Goal: Task Accomplishment & Management: Use online tool/utility

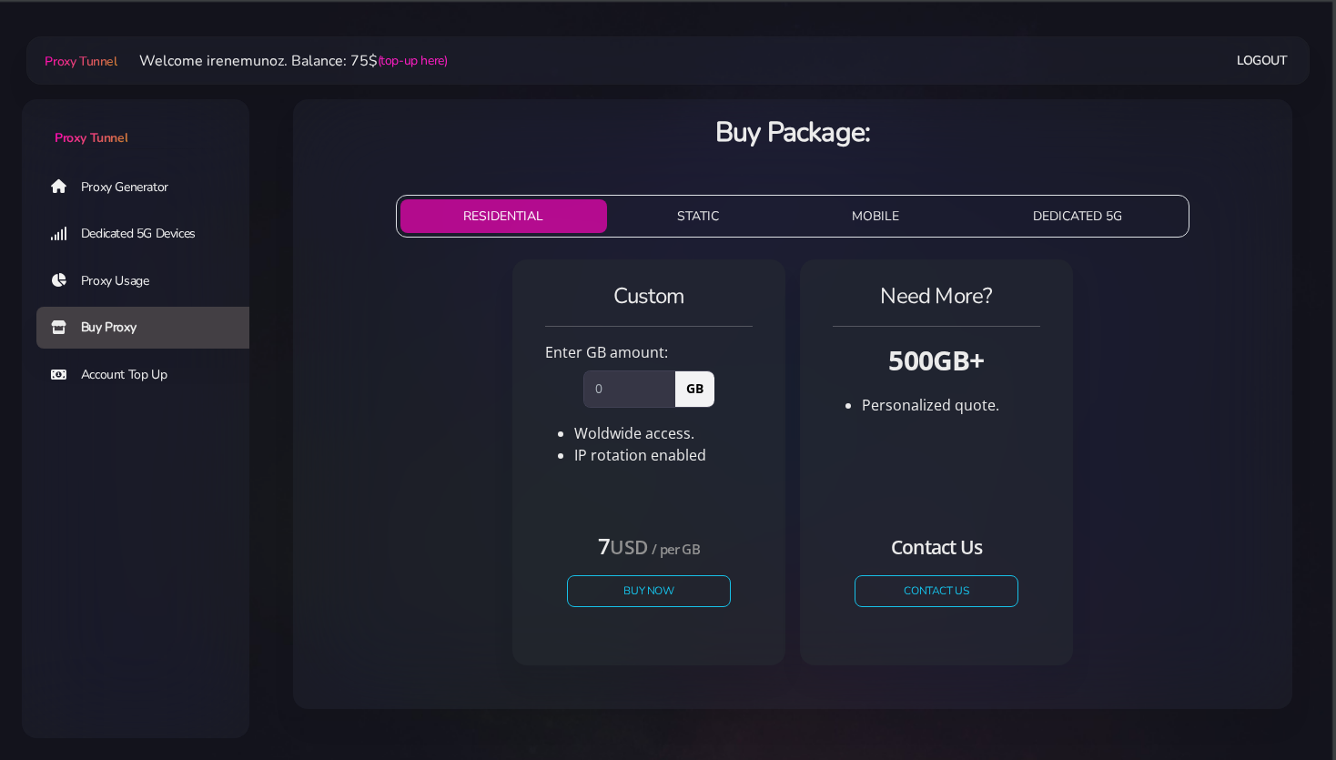
click at [144, 180] on link "Proxy Generator" at bounding box center [150, 187] width 228 height 42
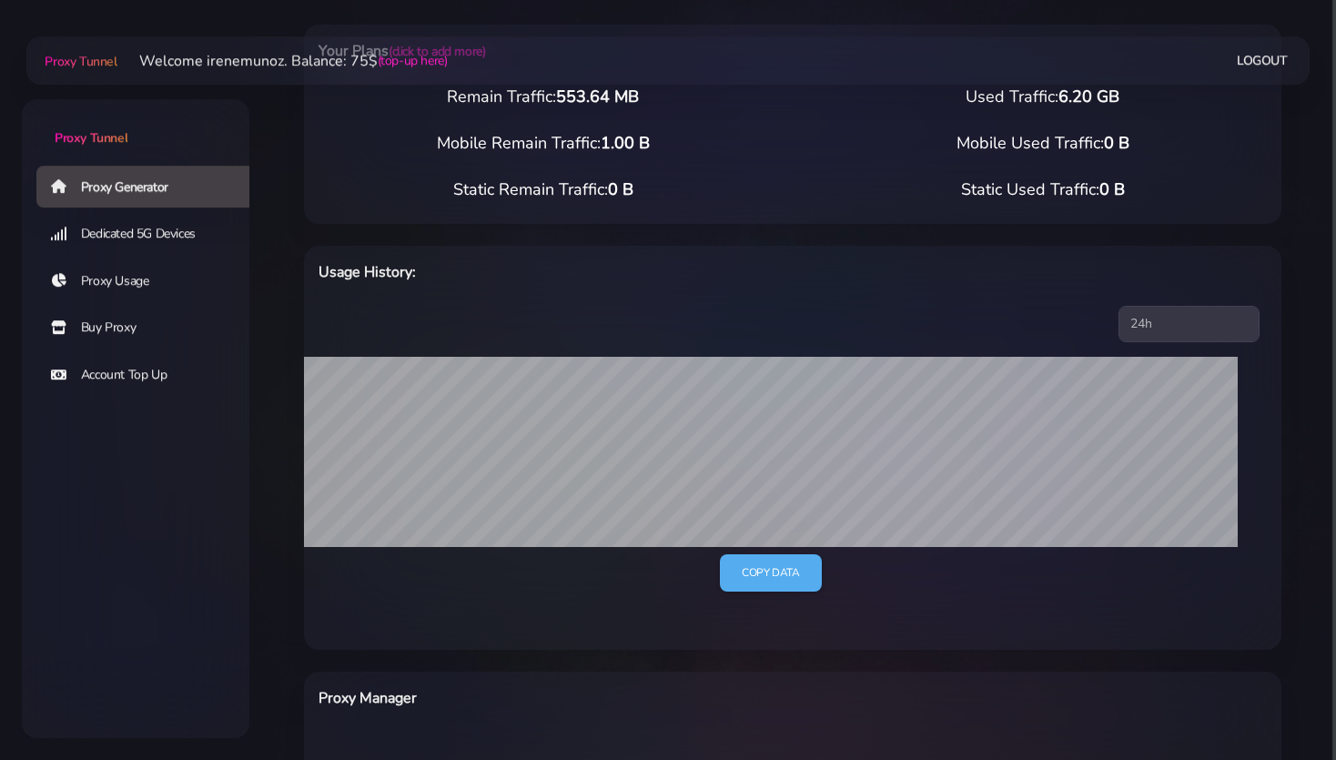
scroll to position [288, 0]
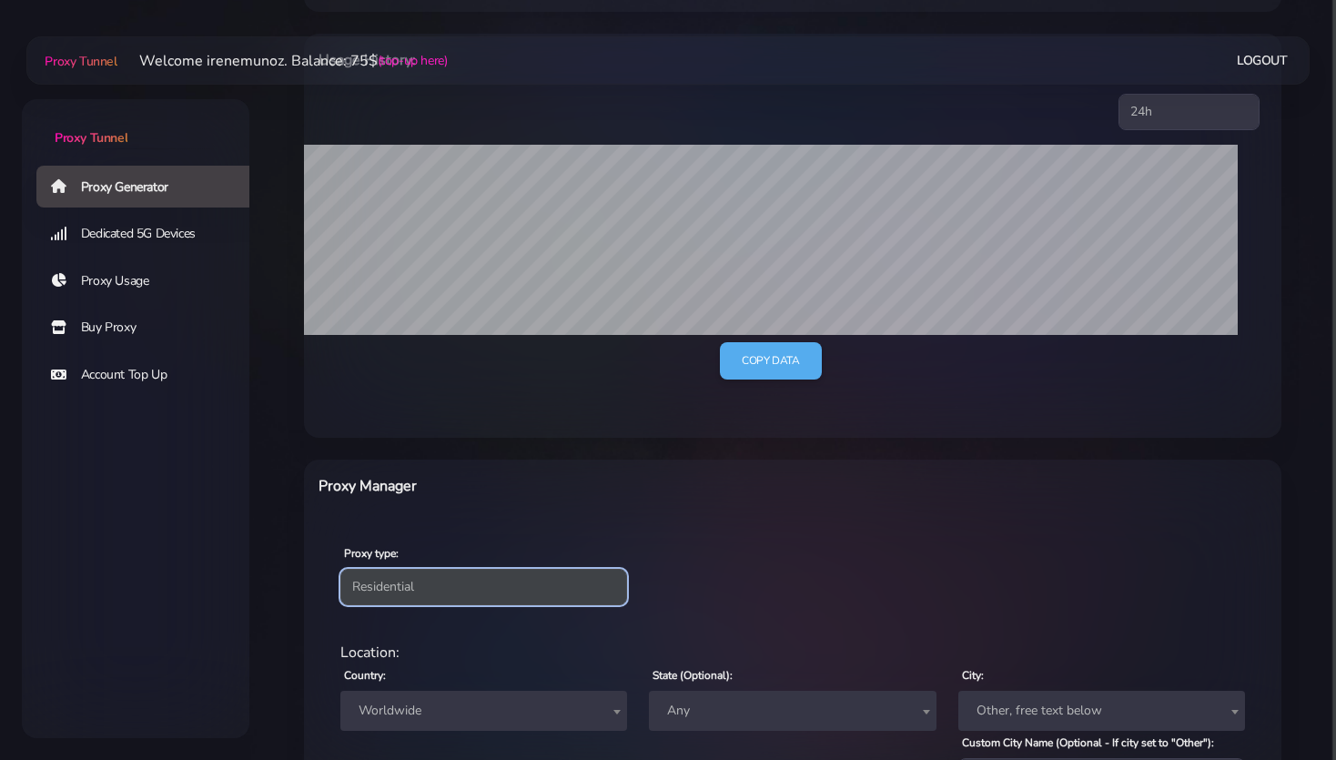
select select "static"
click option "Static" at bounding box center [0, 0] width 0 height 0
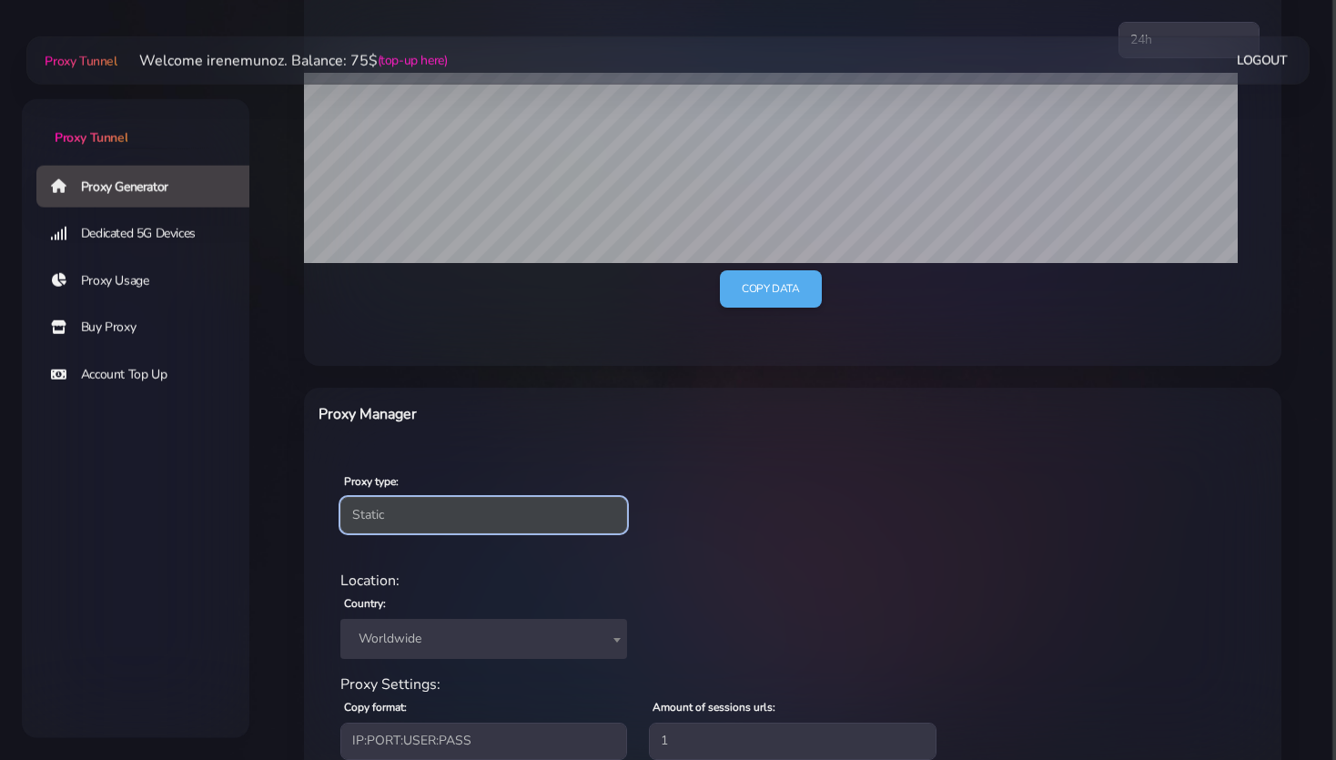
scroll to position [489, 0]
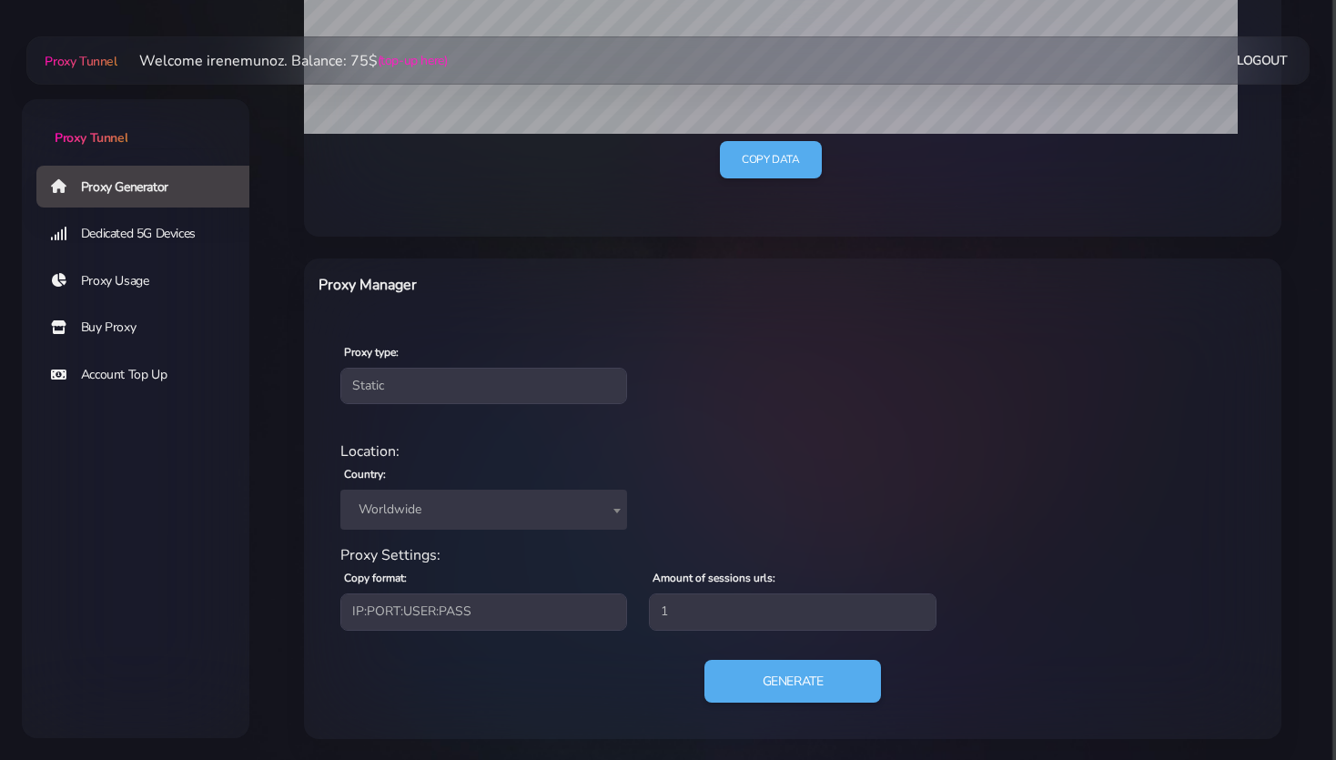
click at [398, 512] on span "Worldwide" at bounding box center [483, 509] width 265 height 25
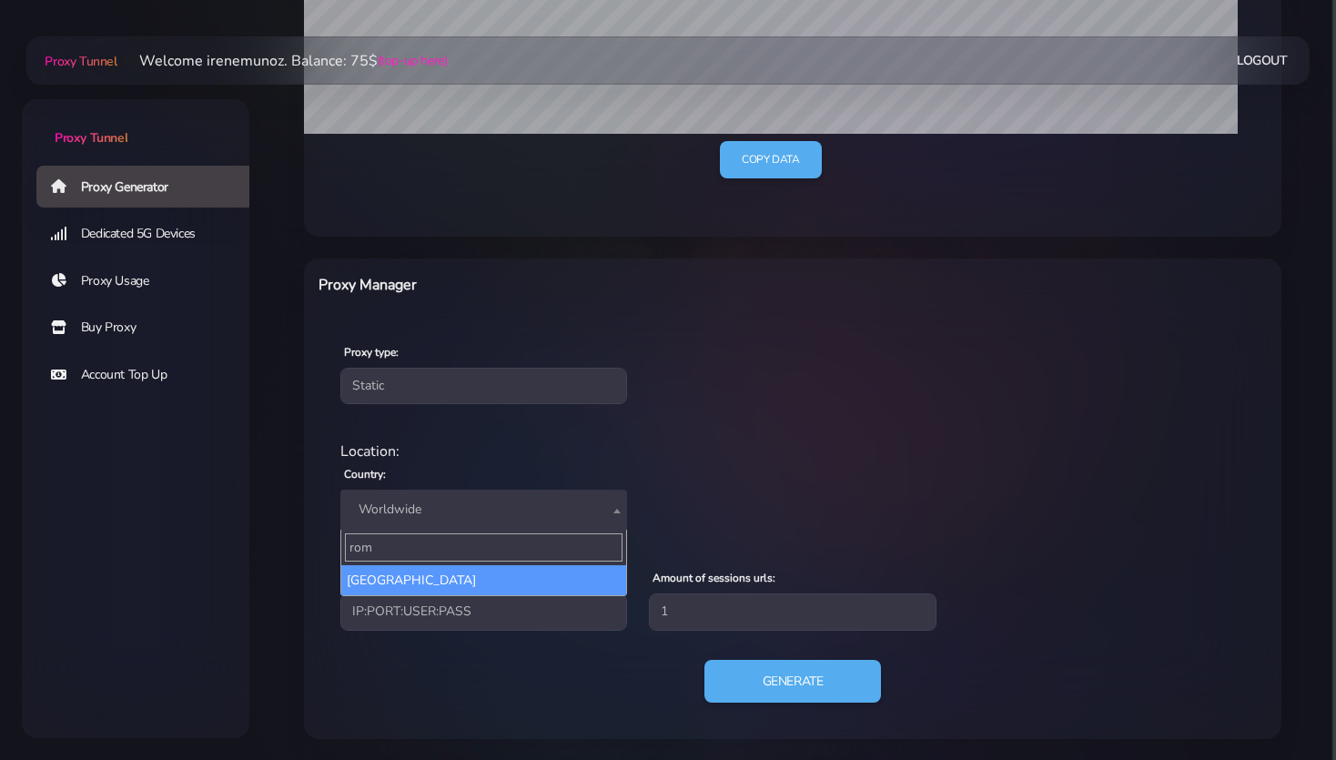
type input "rom"
select select "RO"
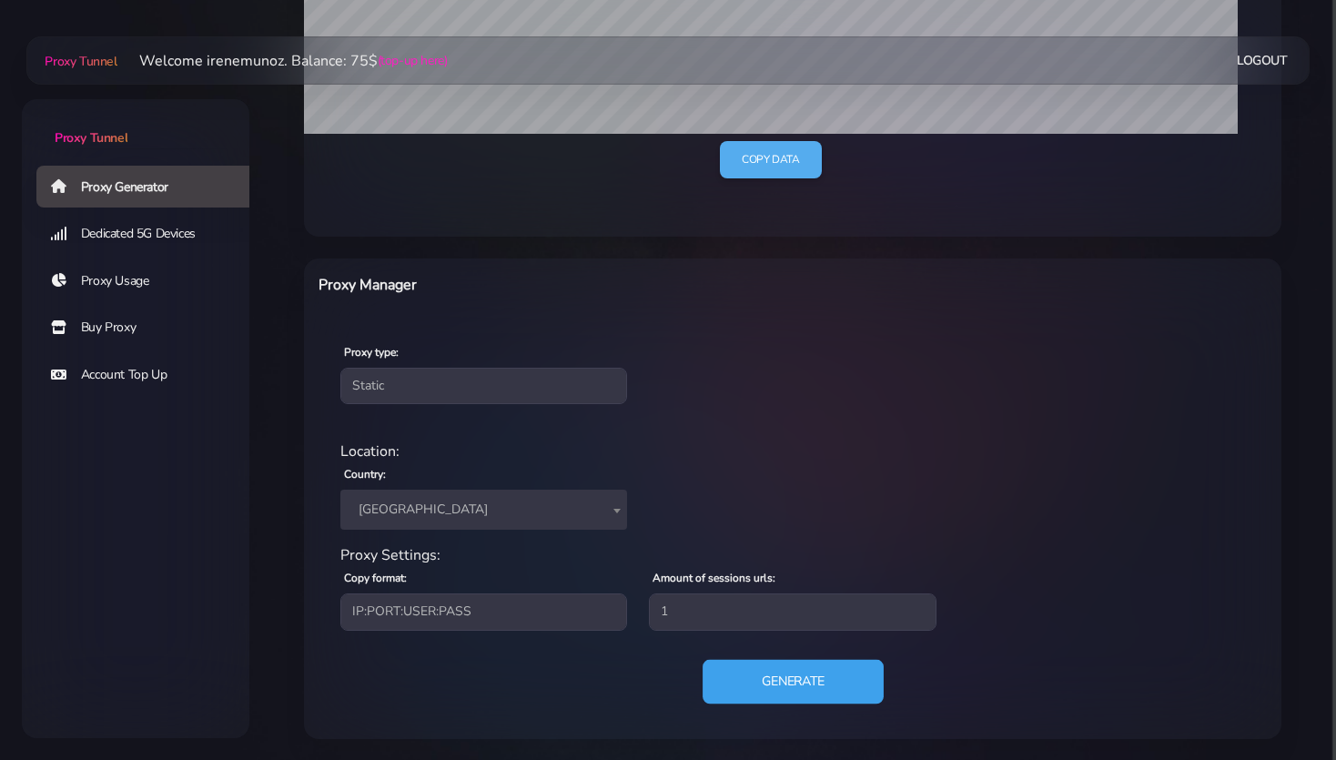
click at [764, 679] on button "Generate" at bounding box center [793, 681] width 181 height 45
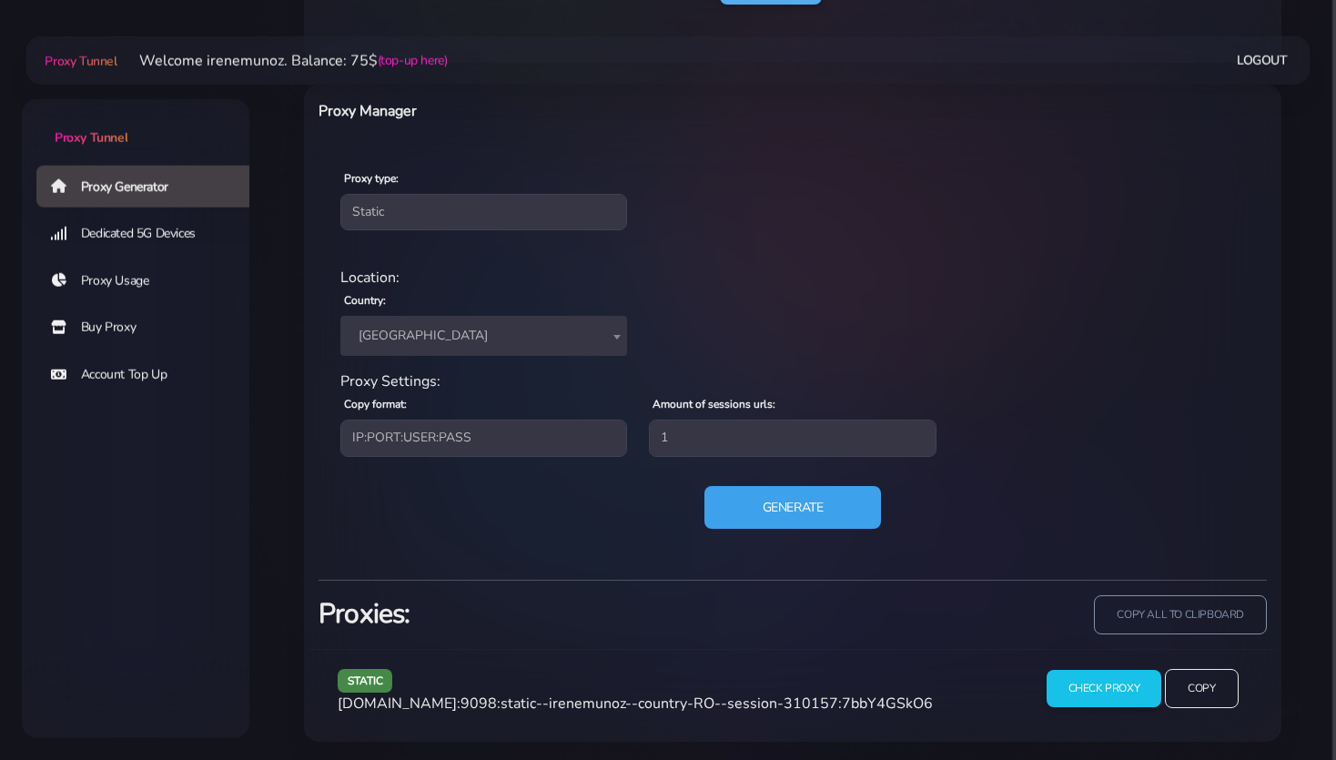
scroll to position [664, 0]
click at [1202, 690] on input "Copy" at bounding box center [1201, 688] width 75 height 40
